Goal: Find specific page/section: Find specific page/section

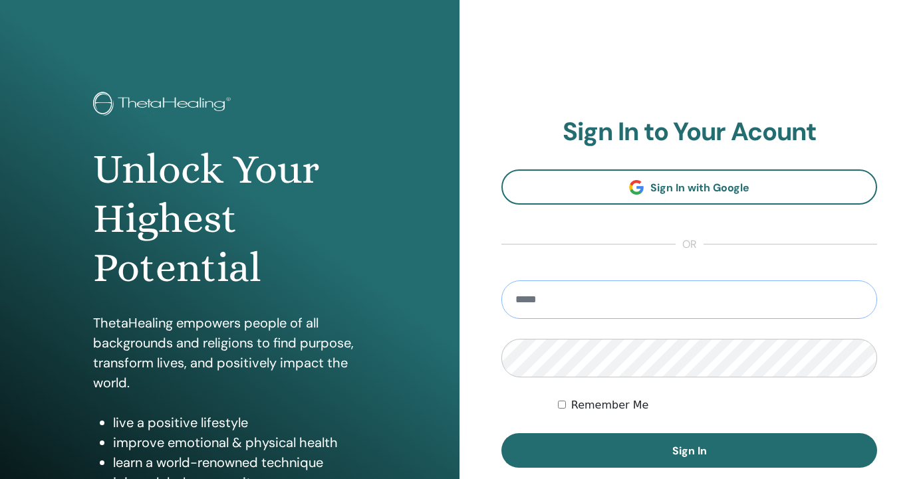
type input "**********"
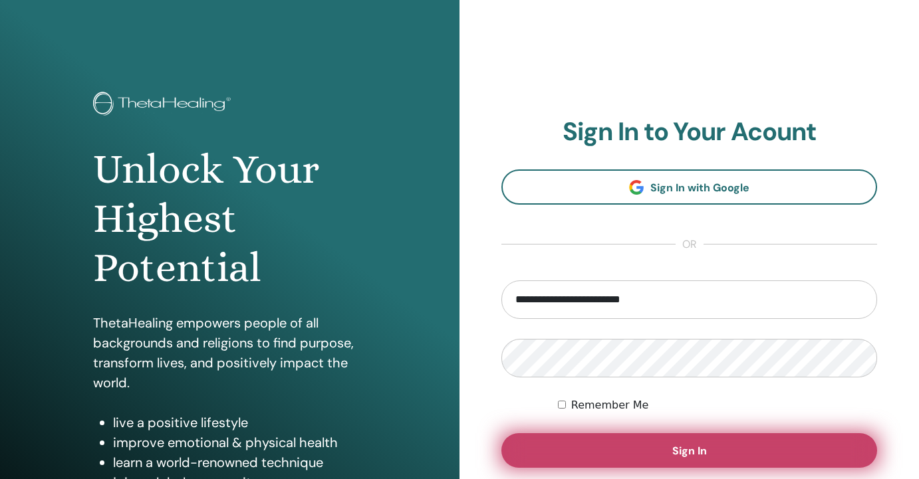
click at [598, 439] on button "Sign In" at bounding box center [689, 451] width 376 height 35
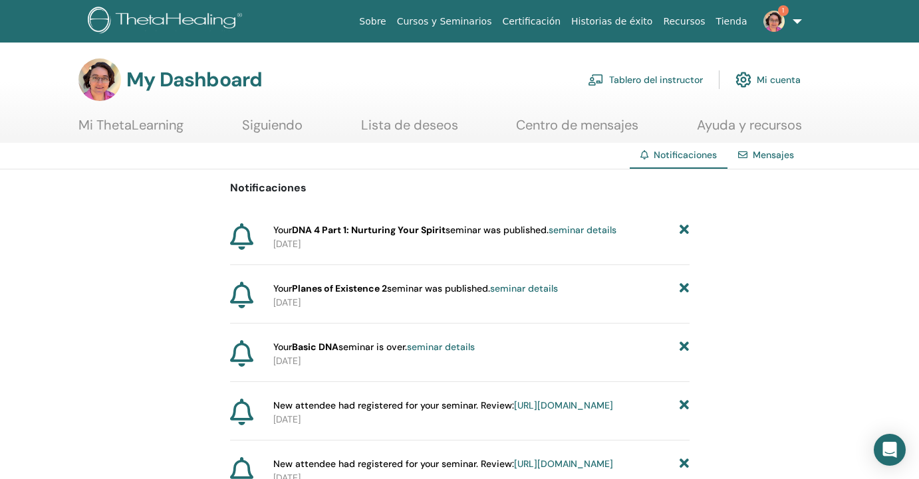
click at [604, 229] on link "seminar details" at bounding box center [583, 230] width 68 height 12
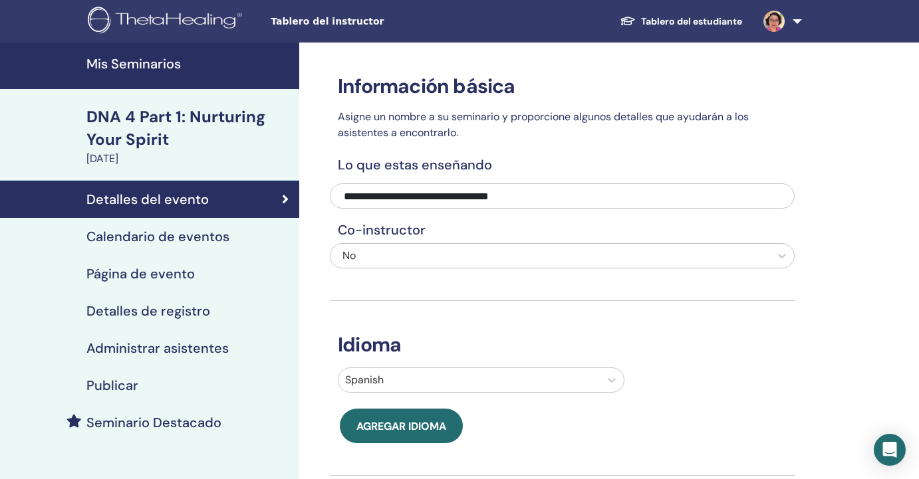
click at [160, 62] on h4 "Mis Seminarios" at bounding box center [188, 64] width 205 height 16
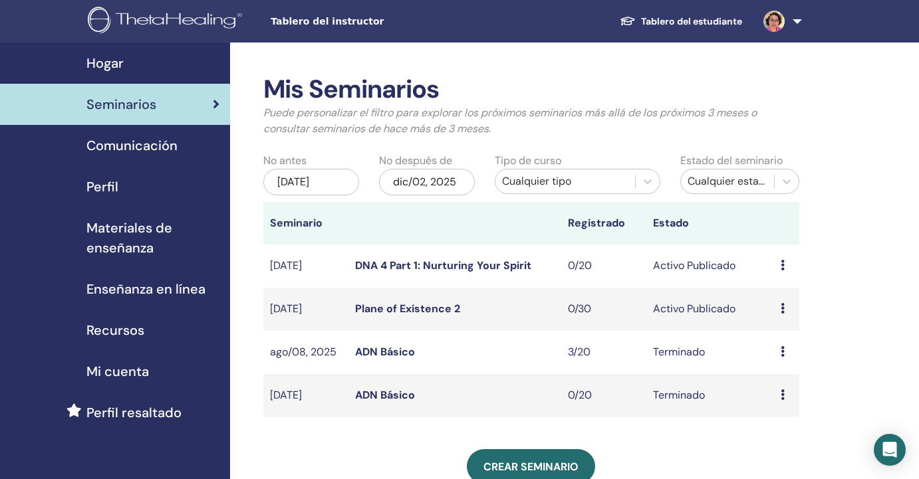
click at [137, 229] on span "Materiales de enseñanza" at bounding box center [152, 238] width 133 height 40
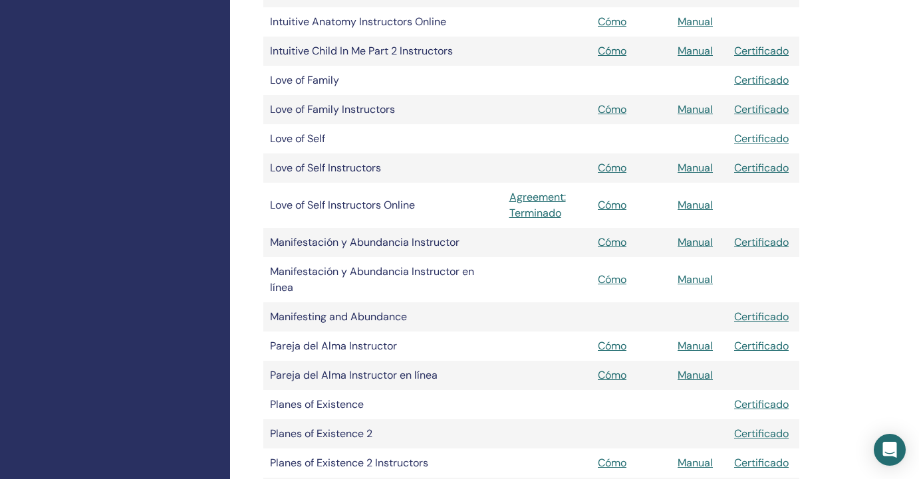
scroll to position [1588, 0]
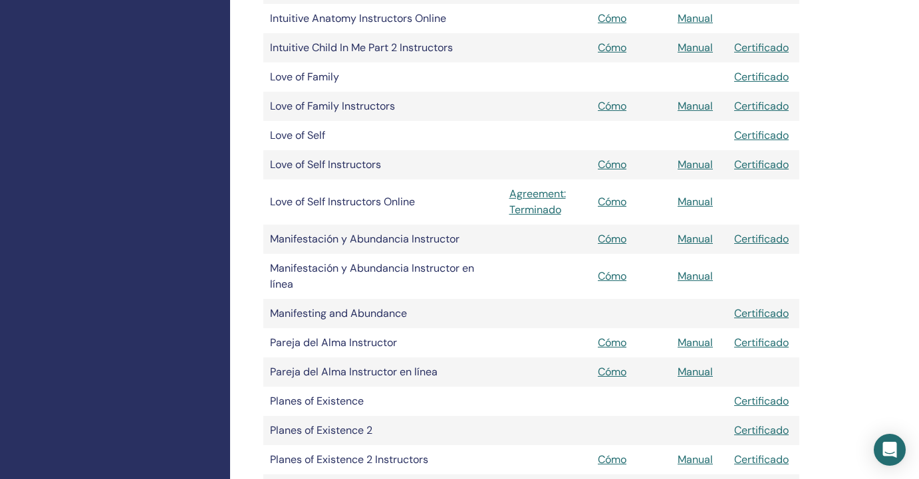
click at [618, 340] on link "Cómo" at bounding box center [612, 343] width 29 height 14
